Goal: Navigation & Orientation: Find specific page/section

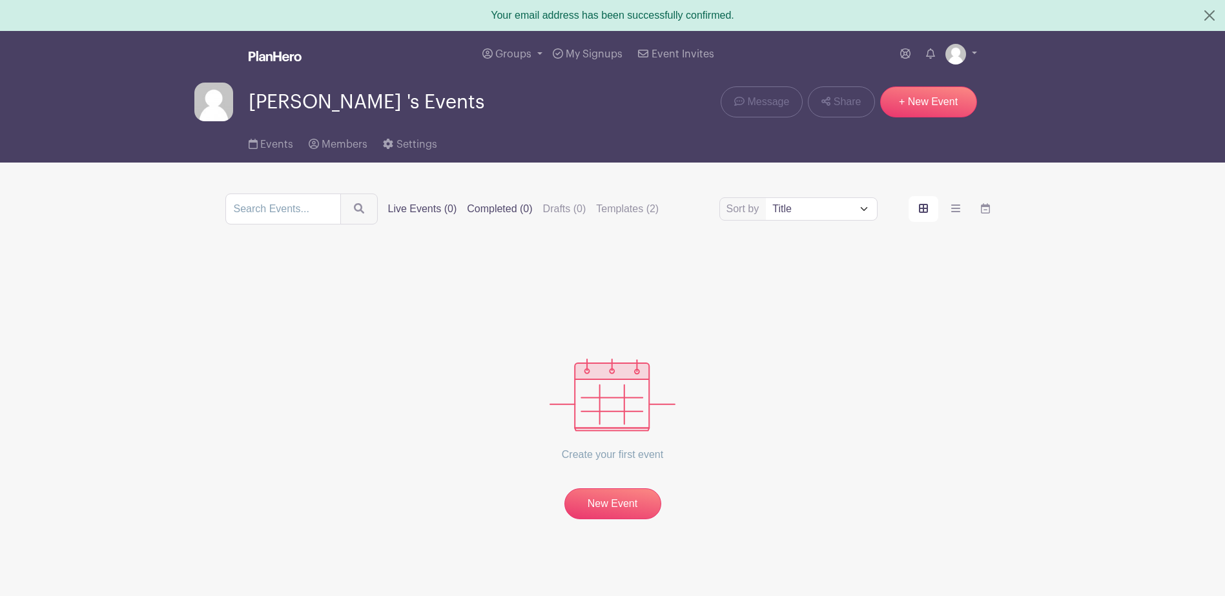
click at [505, 210] on label "Completed (0)" at bounding box center [499, 208] width 65 height 15
click at [0, 0] on input "Completed (0)" at bounding box center [0, 0] width 0 height 0
click at [620, 207] on label "Templates (2)" at bounding box center [627, 208] width 63 height 15
click at [0, 0] on input "Templates (2)" at bounding box center [0, 0] width 0 height 0
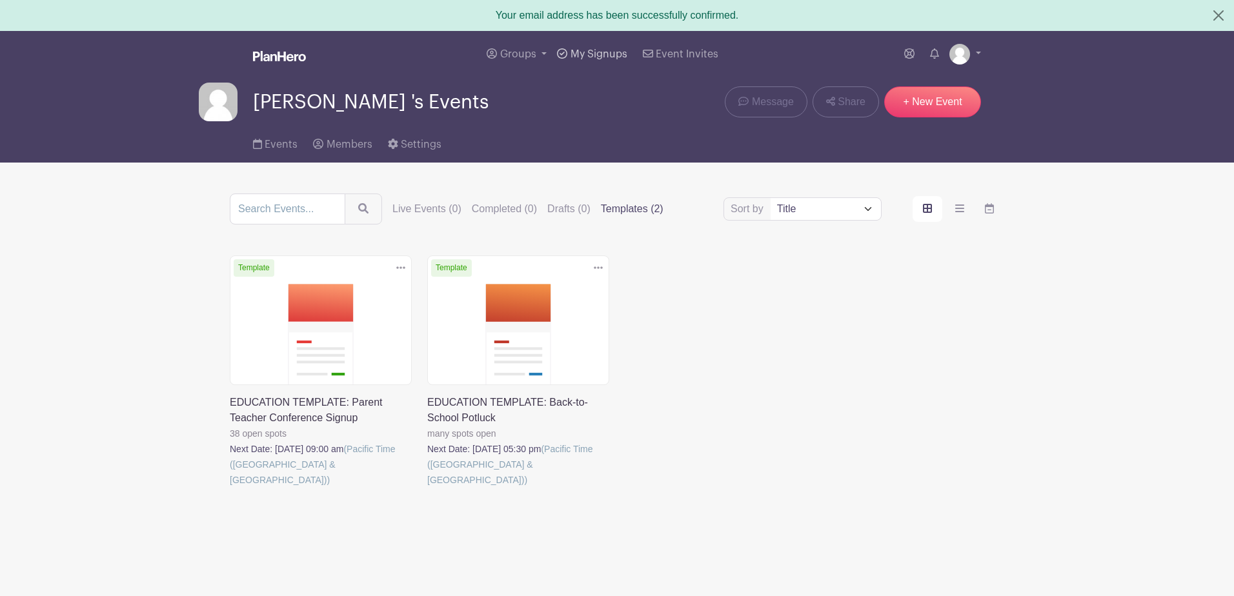
click at [591, 57] on span "My Signups" at bounding box center [599, 54] width 57 height 10
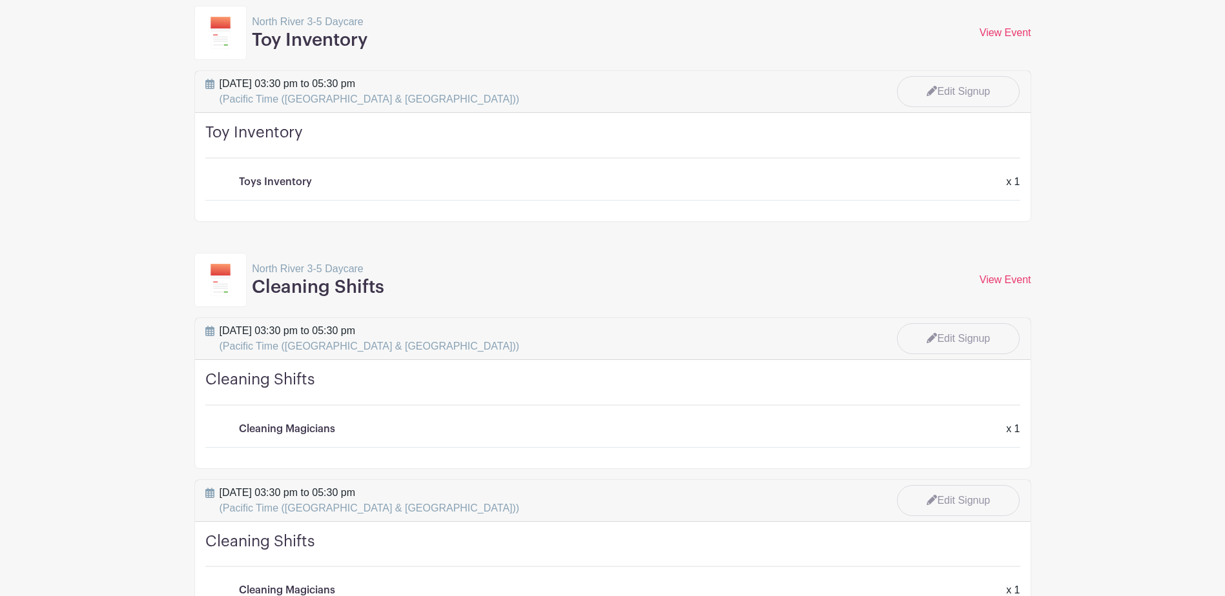
scroll to position [194, 0]
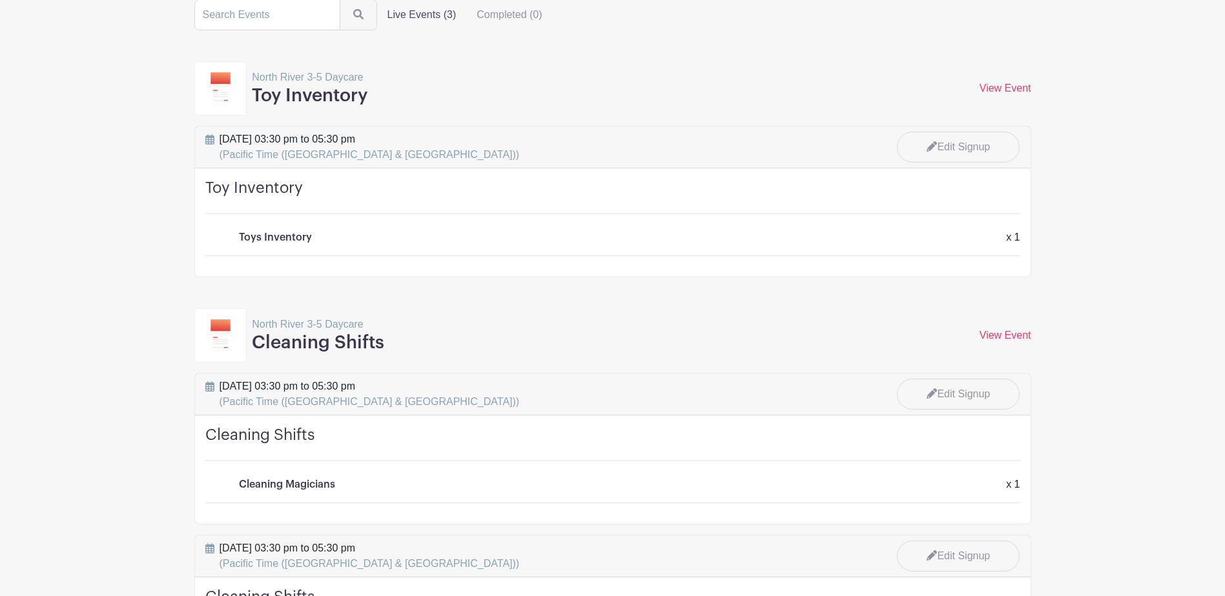
scroll to position [0, 0]
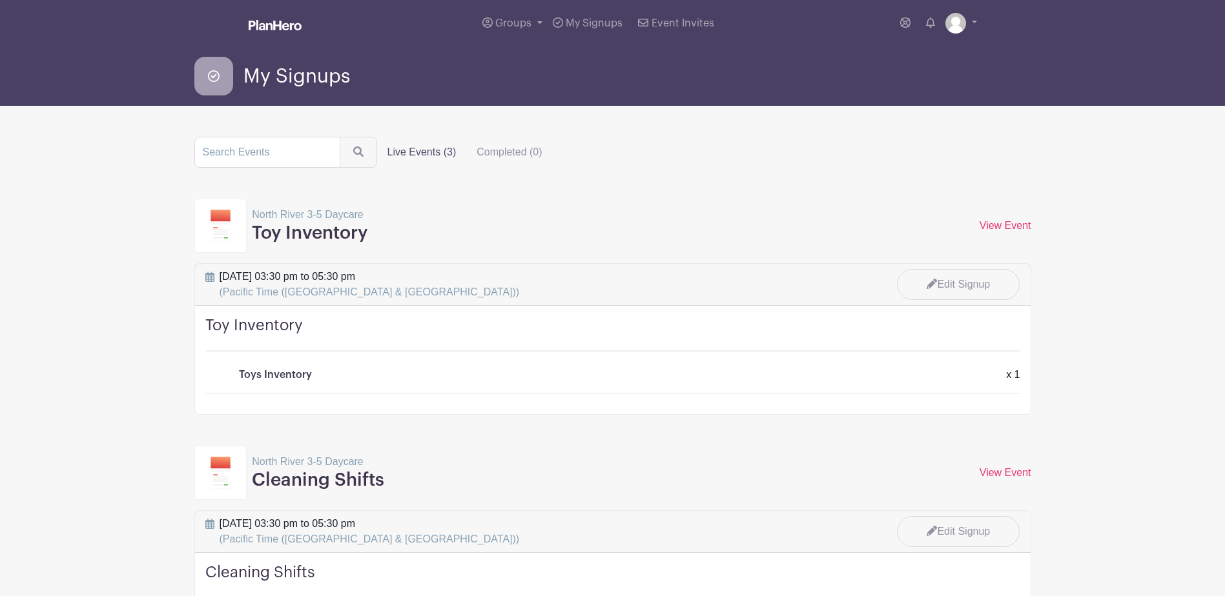
click at [420, 148] on label "Live Events (3)" at bounding box center [422, 152] width 90 height 26
click at [0, 0] on input "Live Events (3)" at bounding box center [0, 0] width 0 height 0
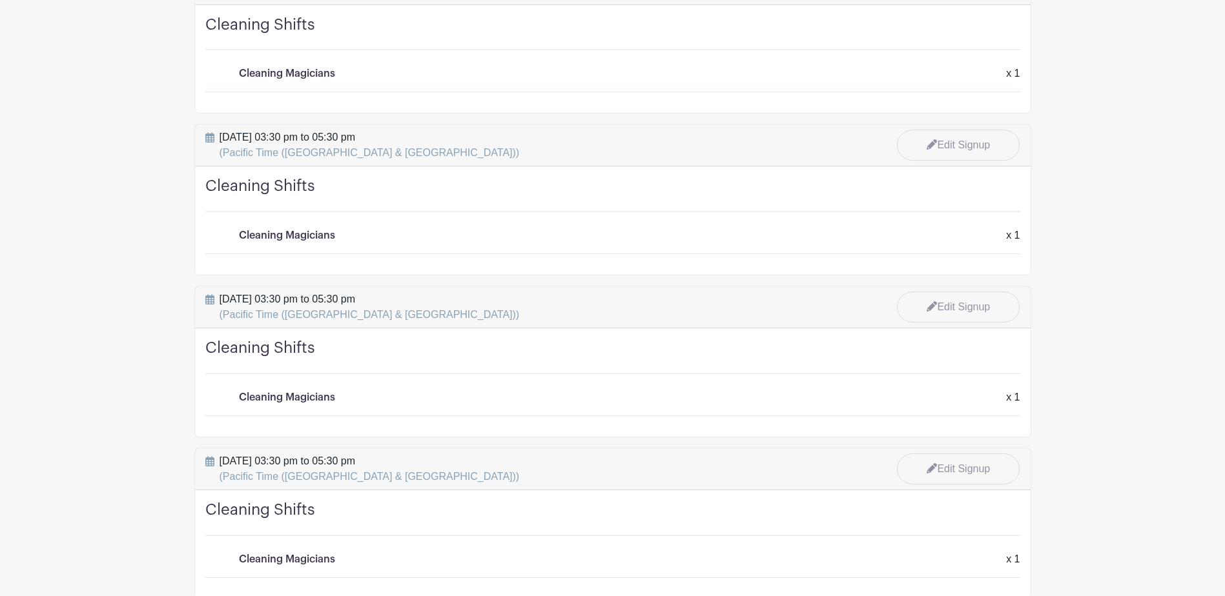
click at [163, 216] on main "Groups All Groups Yiwen 's Events My Signups Event Invites My account Logout My…" at bounding box center [612, 109] width 1225 height 1638
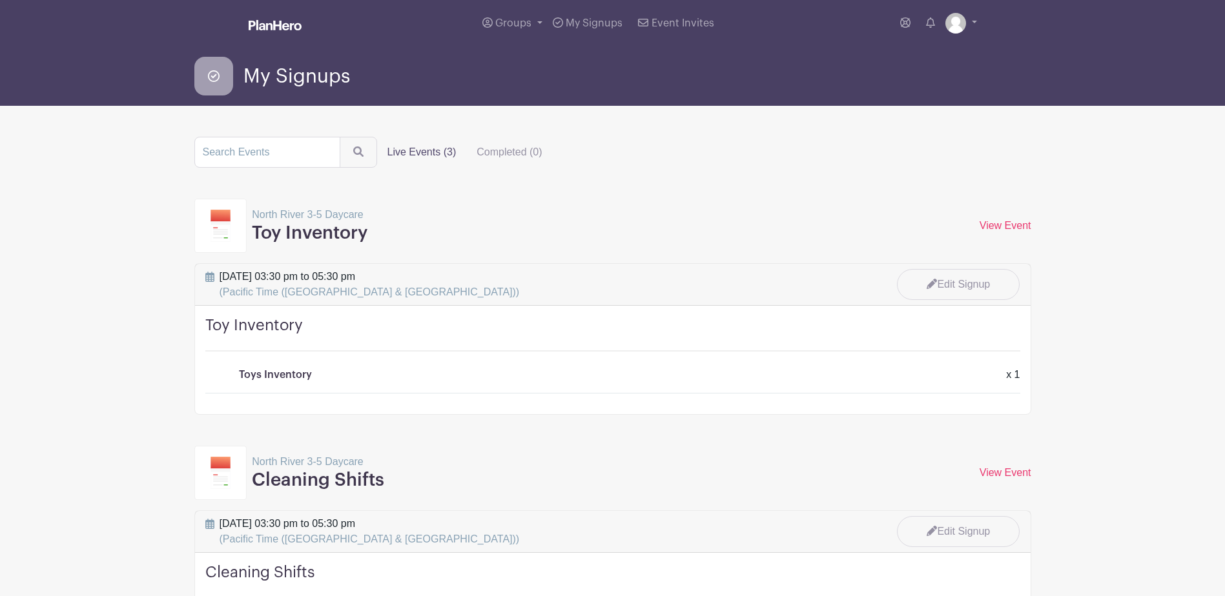
drag, startPoint x: 166, startPoint y: 232, endPoint x: 155, endPoint y: 196, distance: 37.2
